Goal: Task Accomplishment & Management: Use online tool/utility

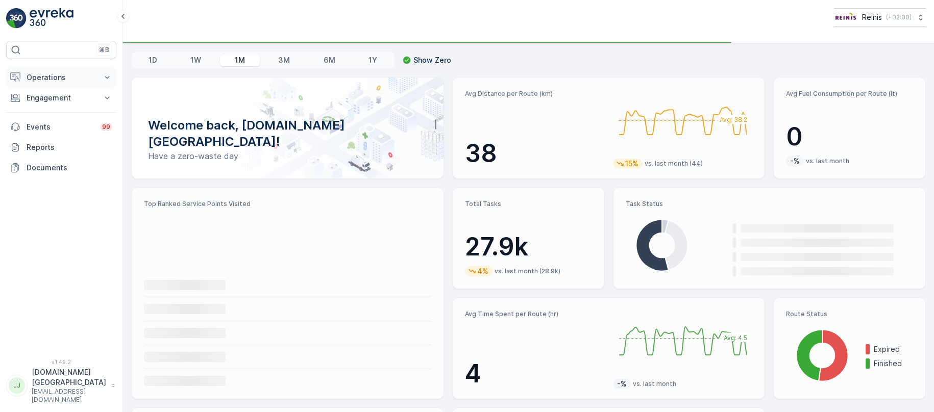
click at [53, 82] on p "Operations" at bounding box center [61, 77] width 69 height 10
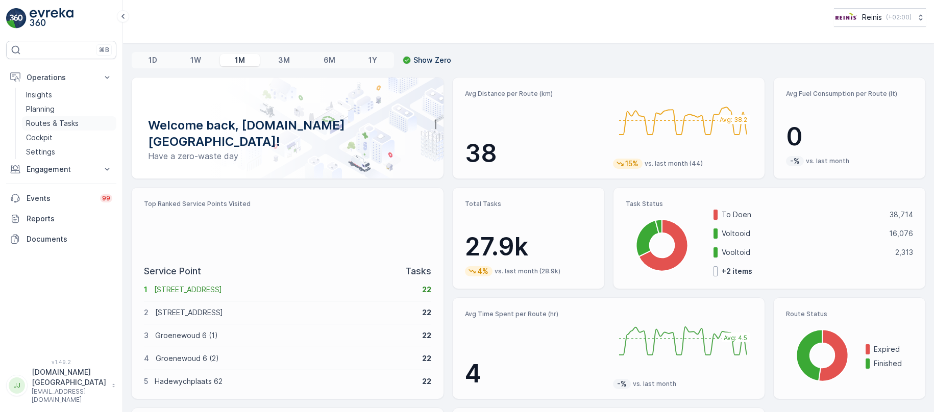
click at [43, 127] on p "Routes & Tasks" at bounding box center [52, 123] width 53 height 10
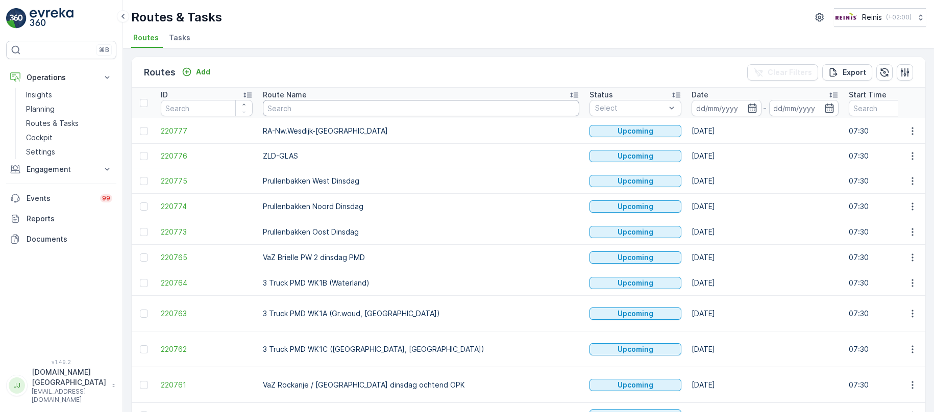
click at [387, 113] on input "text" at bounding box center [421, 108] width 316 height 16
type input "vaz"
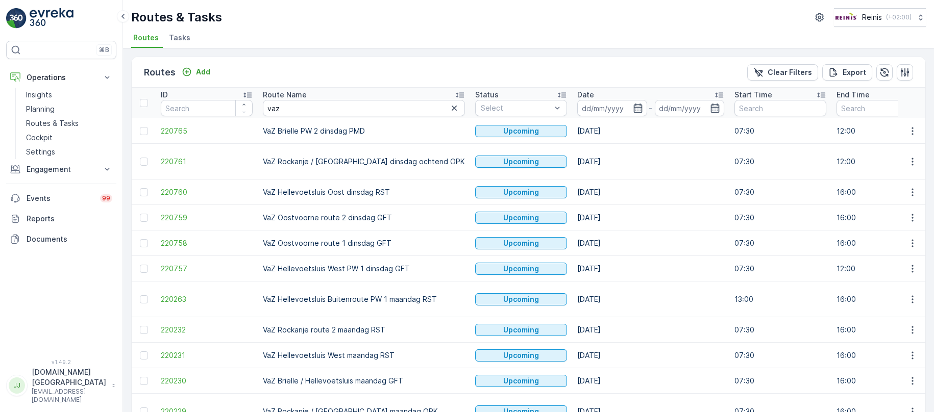
click at [294, 132] on td "VaZ Brielle PW 2 dinsdag PMD" at bounding box center [364, 131] width 212 height 26
click at [170, 132] on span "220765" at bounding box center [207, 131] width 92 height 10
click at [312, 105] on input "vaz" at bounding box center [364, 108] width 202 height 16
type input "vaz"
click at [309, 101] on input "vaz" at bounding box center [364, 108] width 202 height 16
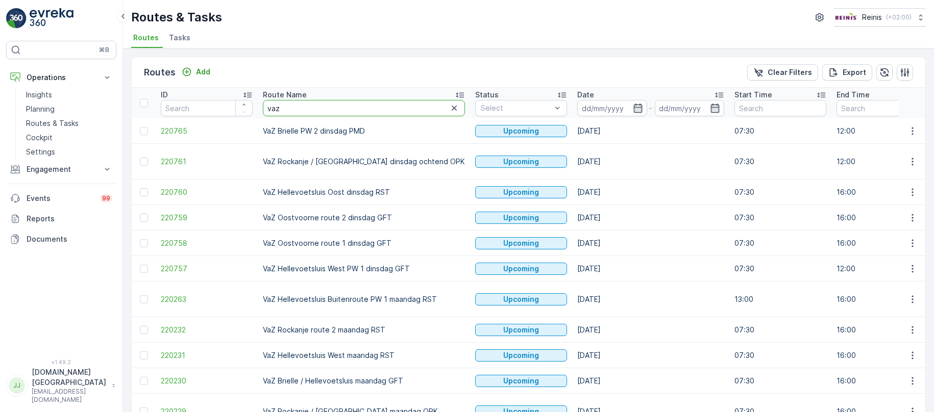
type input "[PERSON_NAME]"
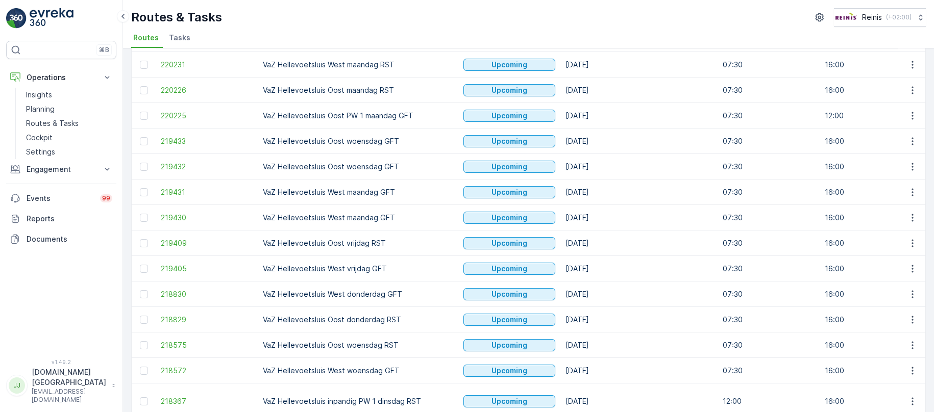
scroll to position [230, 0]
